Goal: Book appointment/travel/reservation

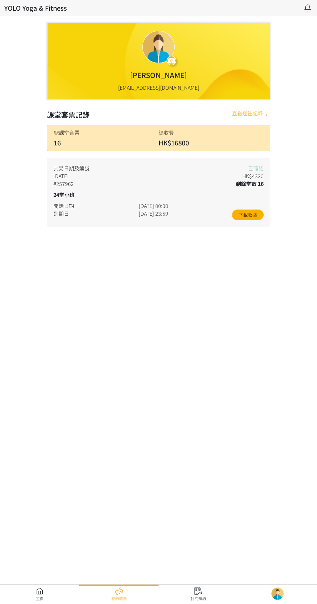
click at [34, 589] on link at bounding box center [39, 594] width 79 height 14
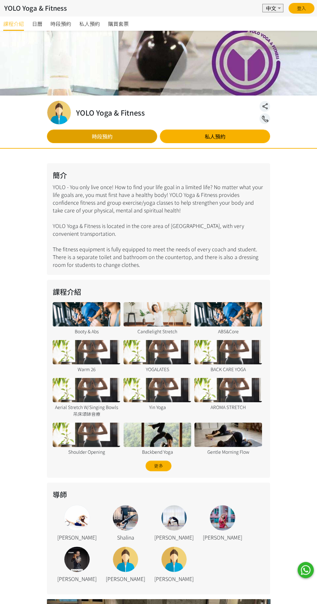
click at [122, 137] on link "時段預約" at bounding box center [102, 137] width 110 height 14
